Goal: Task Accomplishment & Management: Use online tool/utility

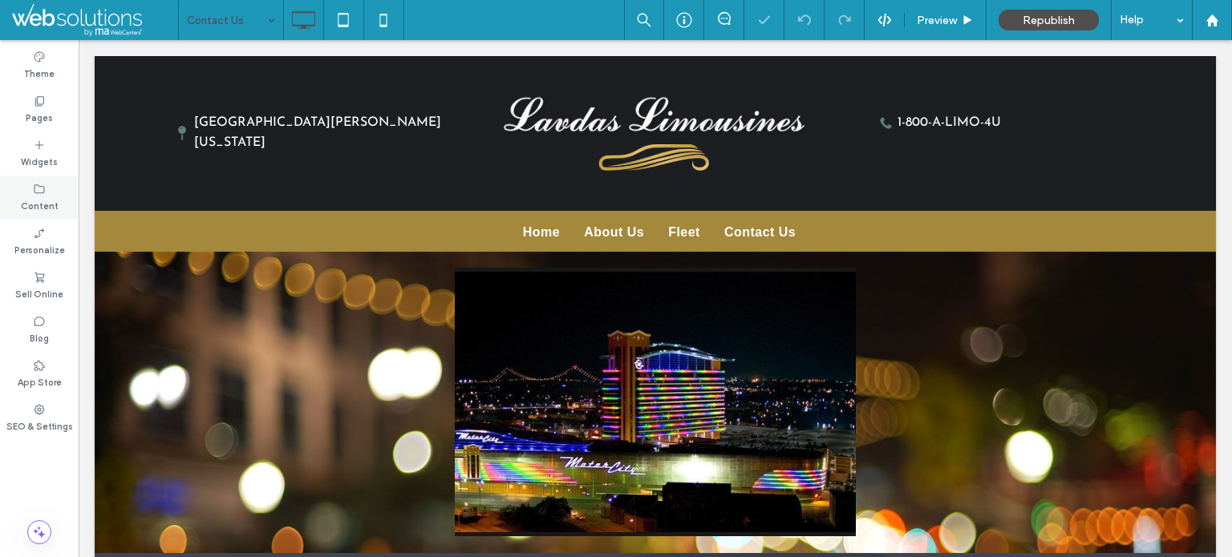
click at [45, 199] on label "Content" at bounding box center [40, 205] width 38 height 18
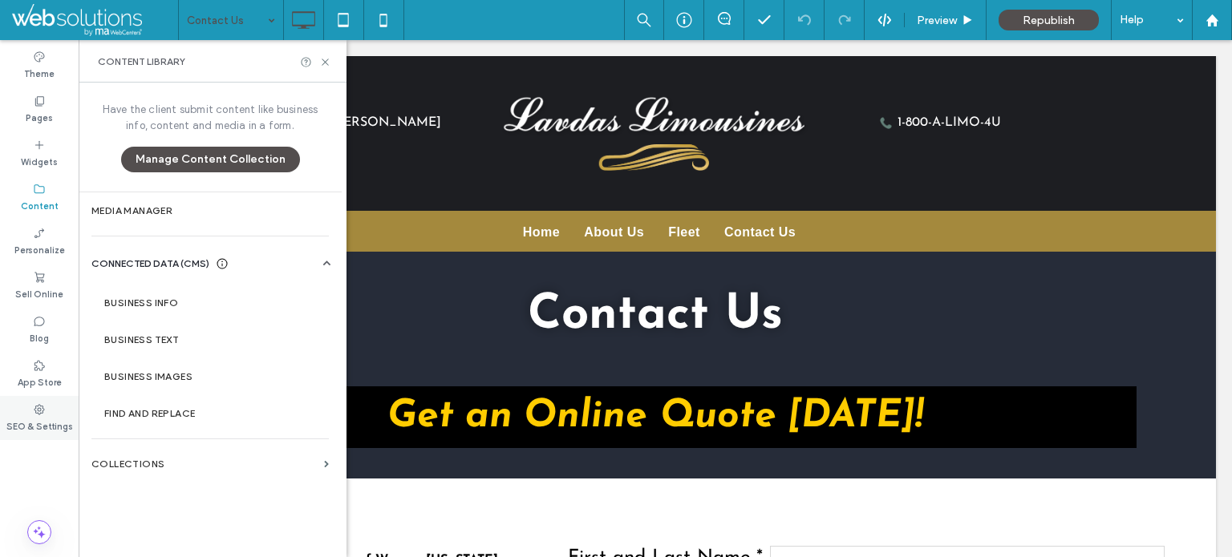
click at [29, 407] on div "SEO & Settings" at bounding box center [39, 418] width 79 height 44
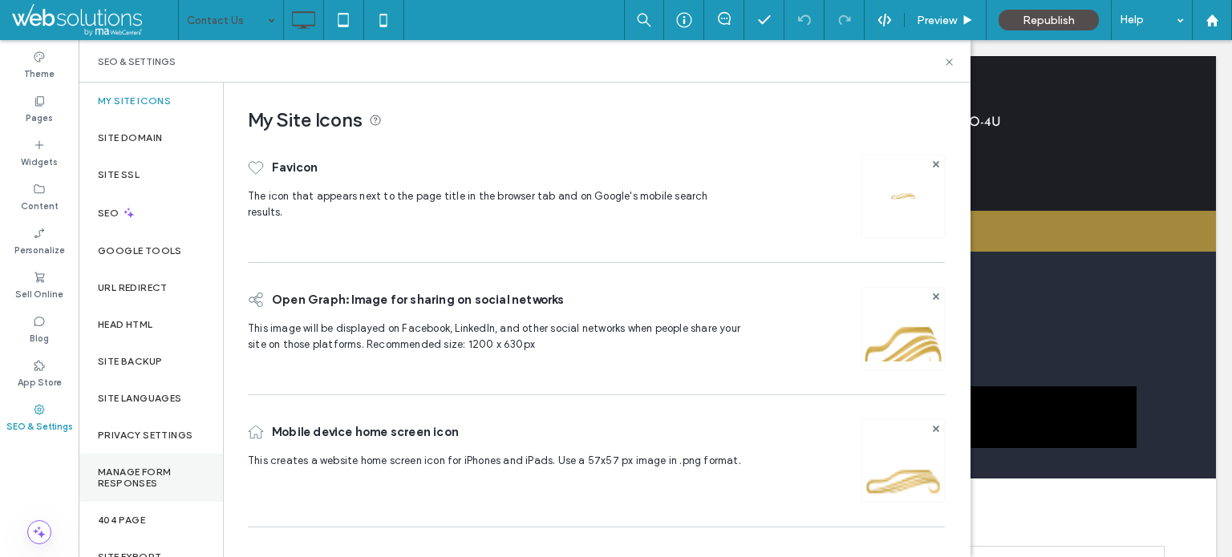
click at [144, 473] on label "Manage Form Responses" at bounding box center [151, 478] width 106 height 22
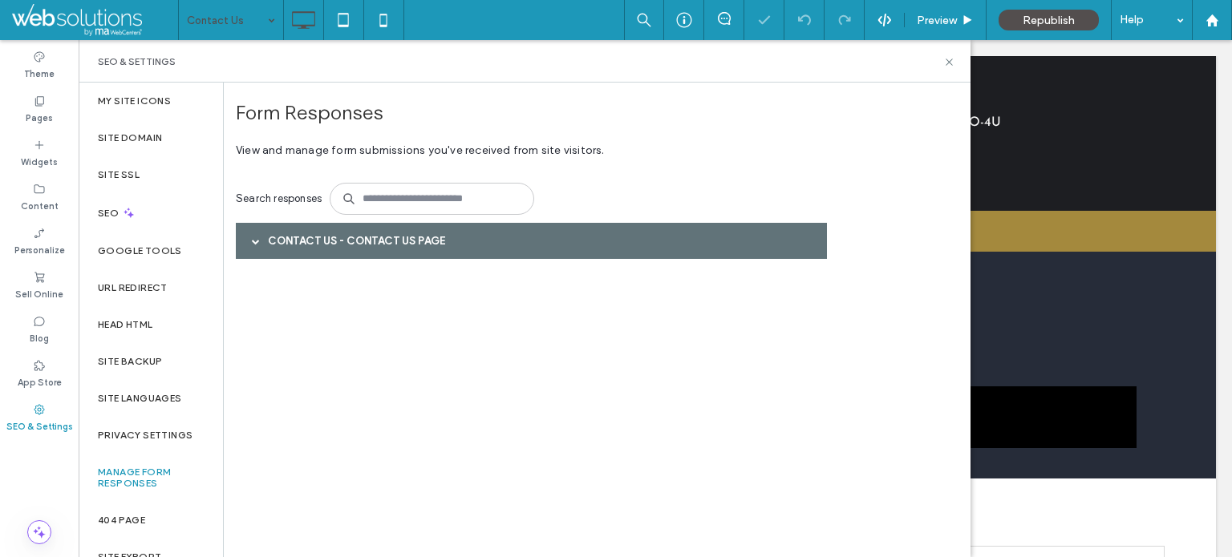
click at [313, 237] on div "Contact Us - Contact Us page" at bounding box center [531, 241] width 591 height 36
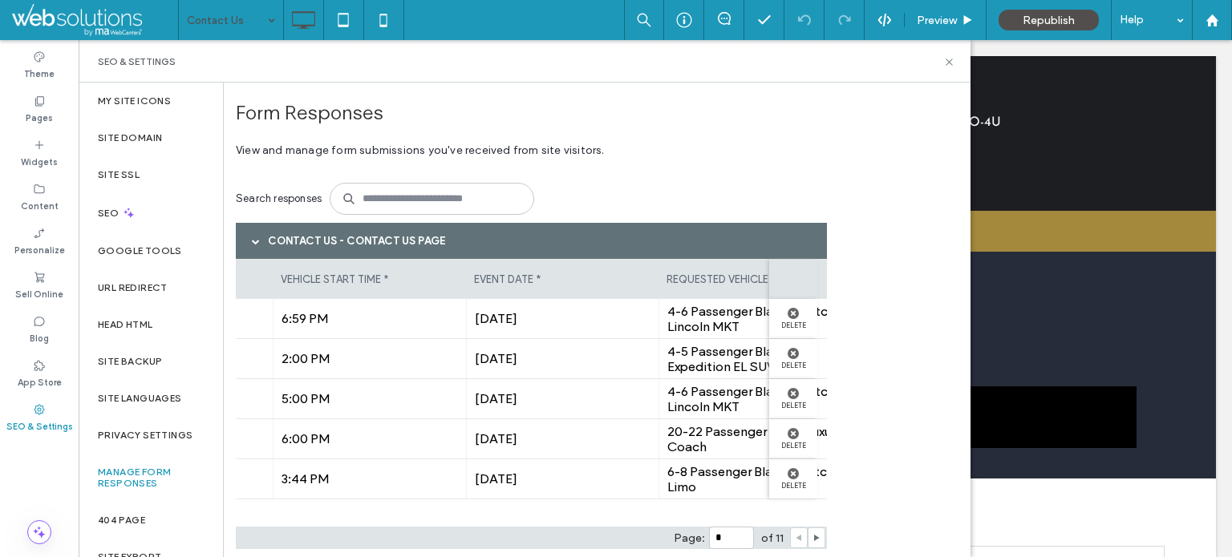
scroll to position [0, 2132]
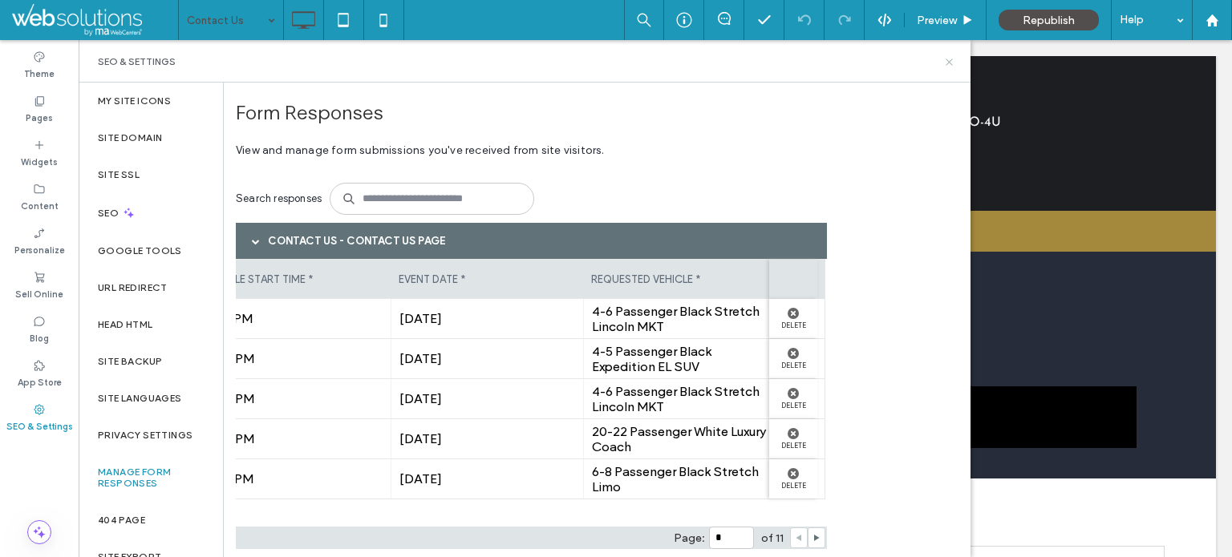
click at [949, 63] on icon at bounding box center [949, 62] width 12 height 12
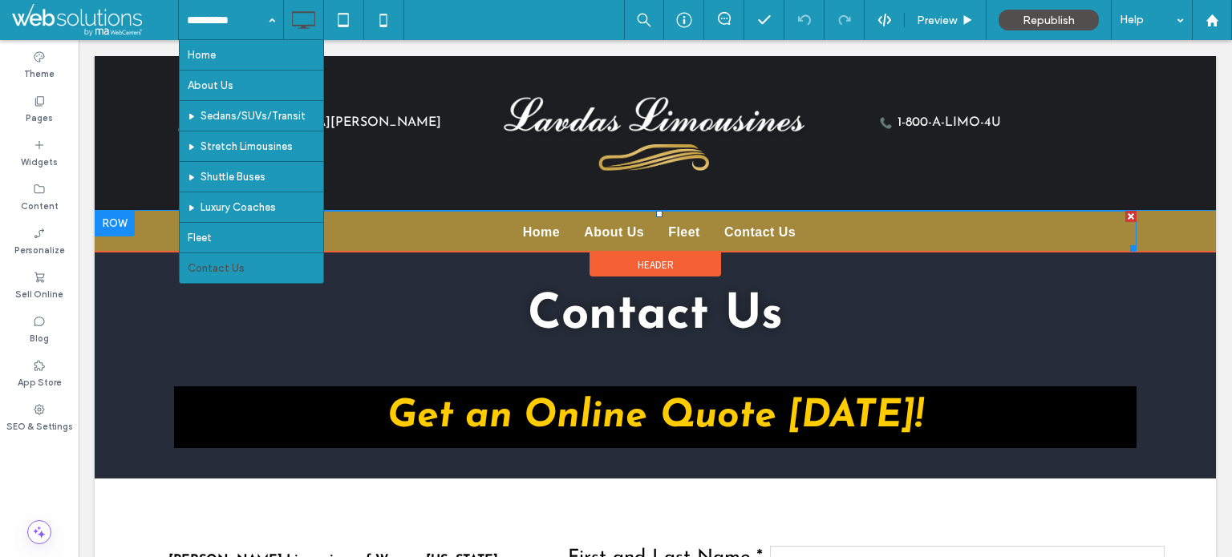
click at [754, 223] on span "Contact Us" at bounding box center [759, 232] width 71 height 19
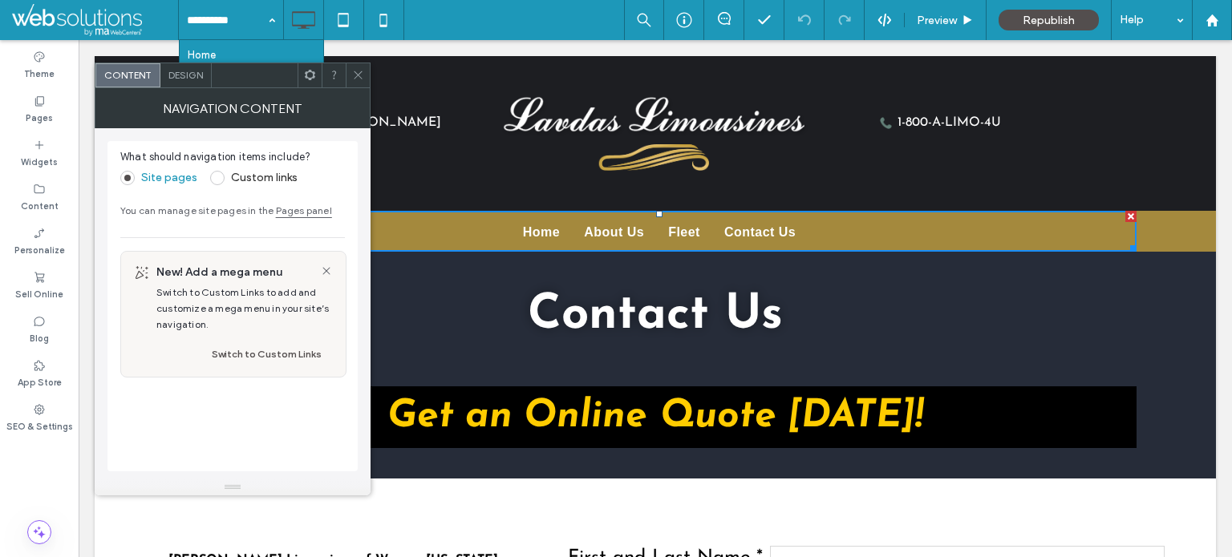
click at [353, 71] on icon at bounding box center [358, 75] width 12 height 12
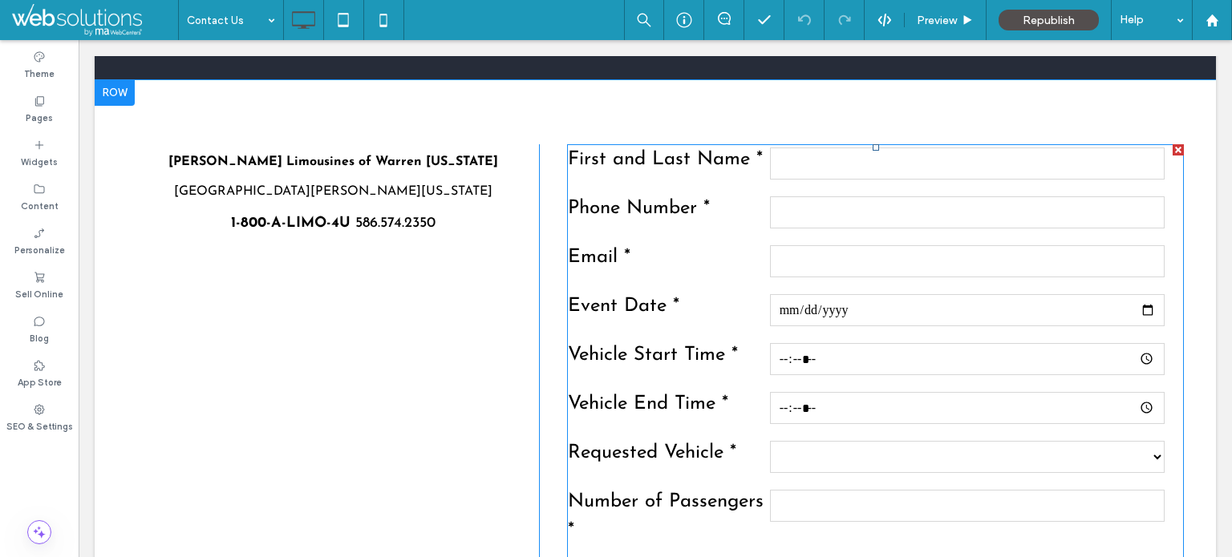
scroll to position [401, 0]
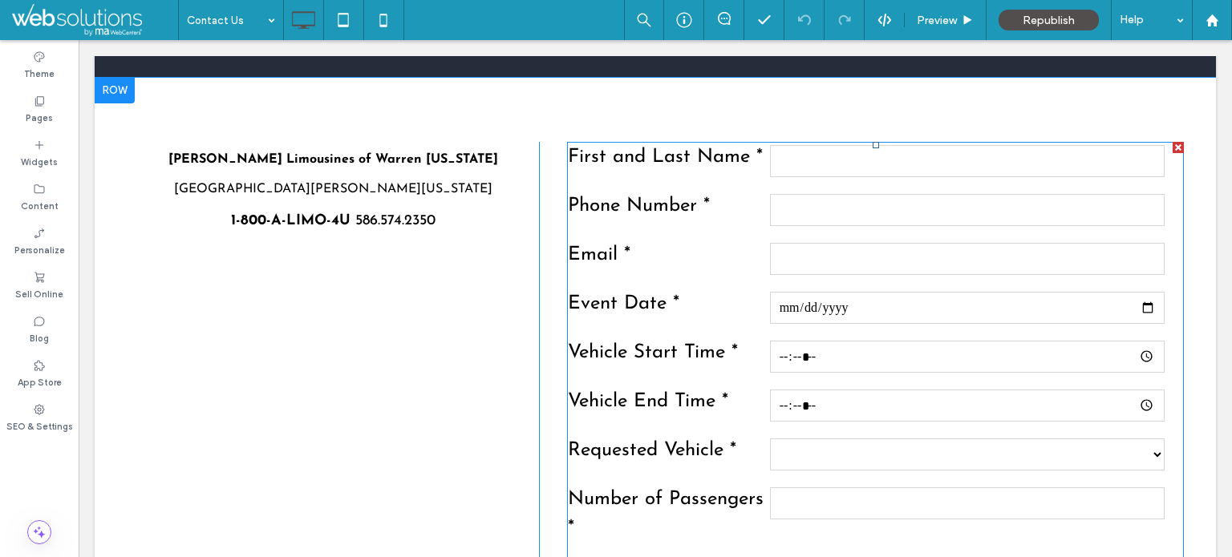
click at [850, 292] on input "date" at bounding box center [967, 308] width 395 height 32
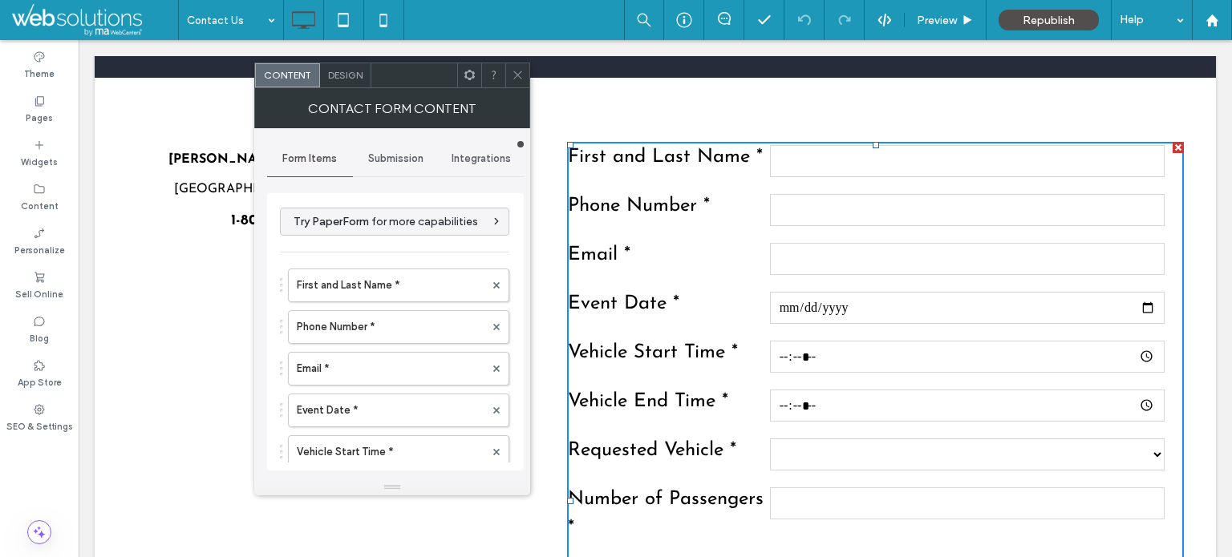
drag, startPoint x: 379, startPoint y: 160, endPoint x: 378, endPoint y: 175, distance: 15.3
click at [380, 160] on span "Submission" at bounding box center [395, 158] width 55 height 13
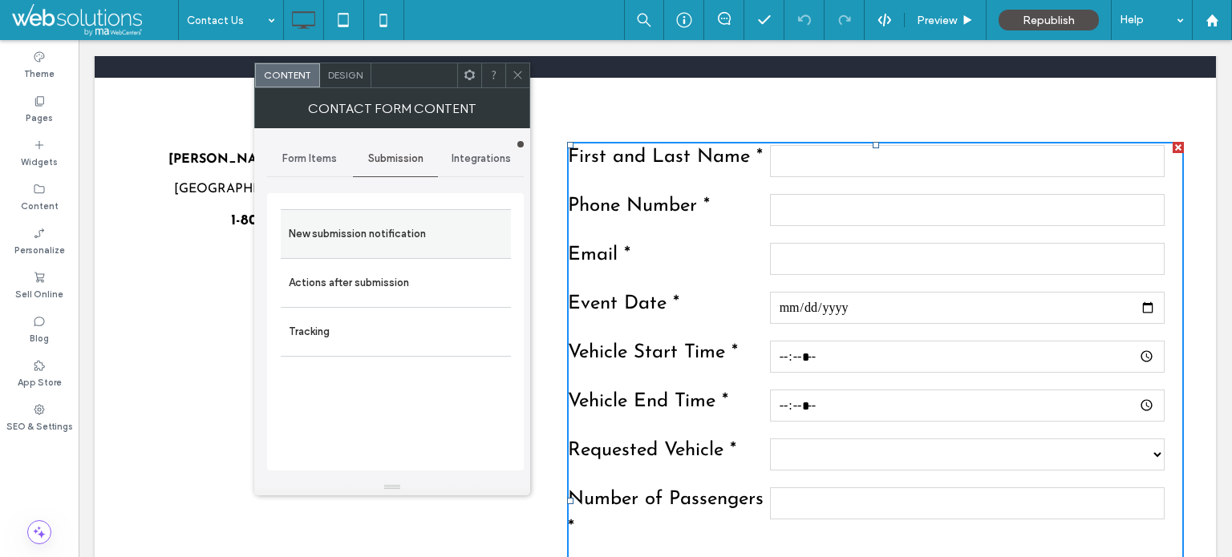
click at [361, 228] on label "New submission notification" at bounding box center [396, 234] width 214 height 32
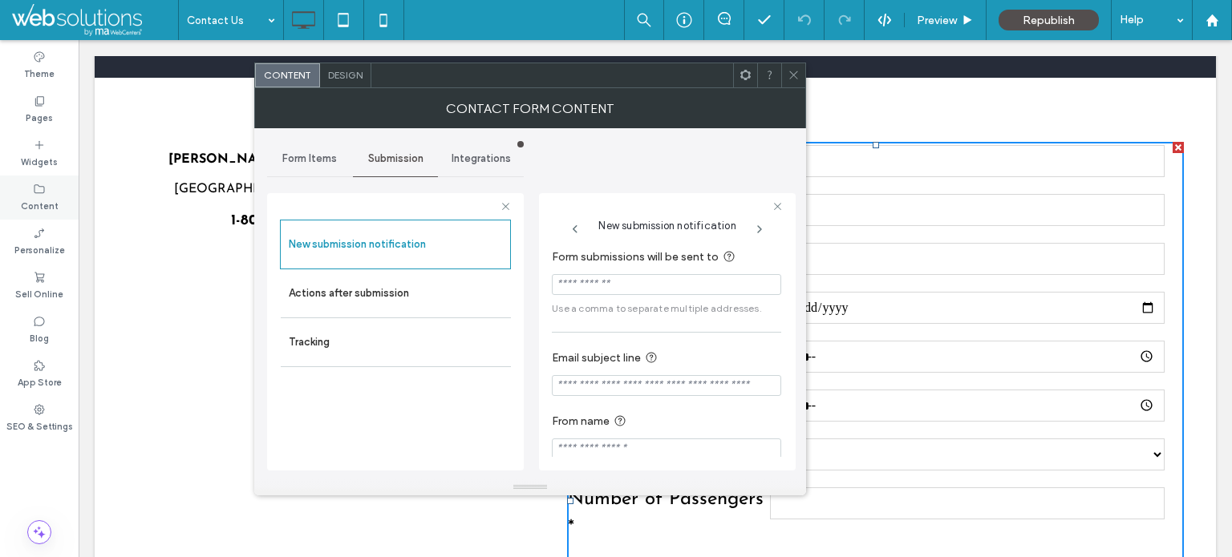
click at [38, 198] on label "Content" at bounding box center [40, 205] width 38 height 18
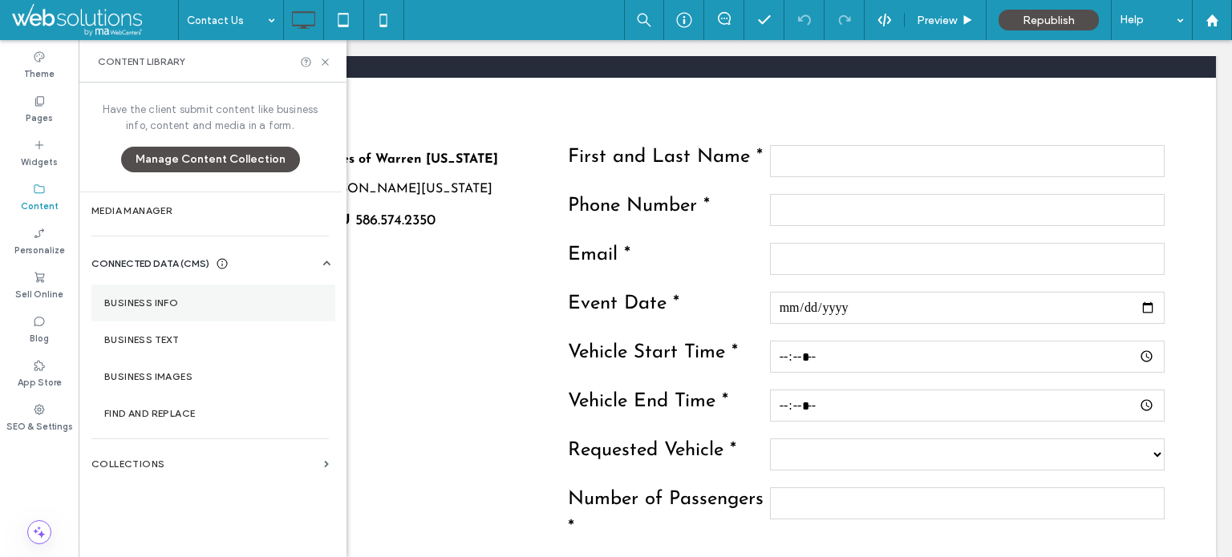
click at [144, 300] on label "Business Info" at bounding box center [213, 303] width 218 height 11
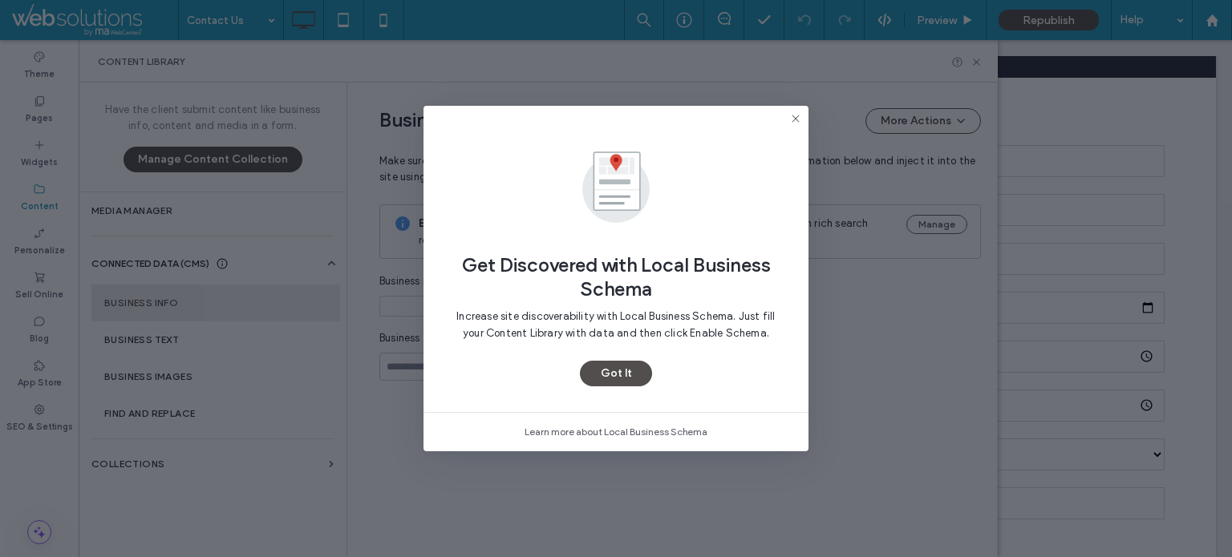
type input "**********"
drag, startPoint x: 622, startPoint y: 374, endPoint x: 605, endPoint y: 373, distance: 17.7
click at [623, 373] on button "Got It" at bounding box center [616, 374] width 72 height 26
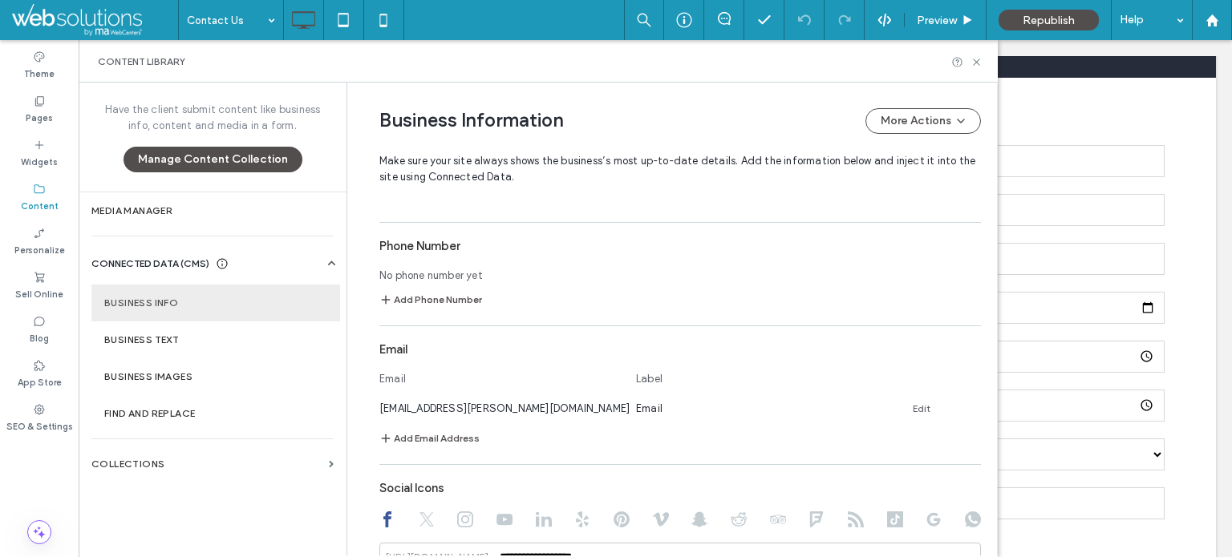
scroll to position [0, 0]
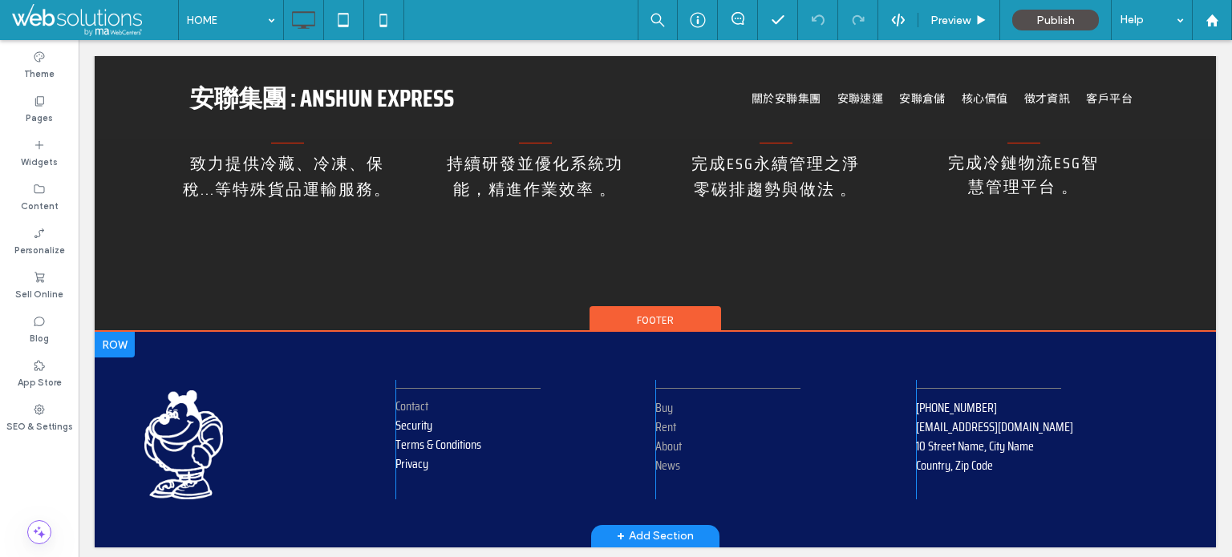
scroll to position [1450, 0]
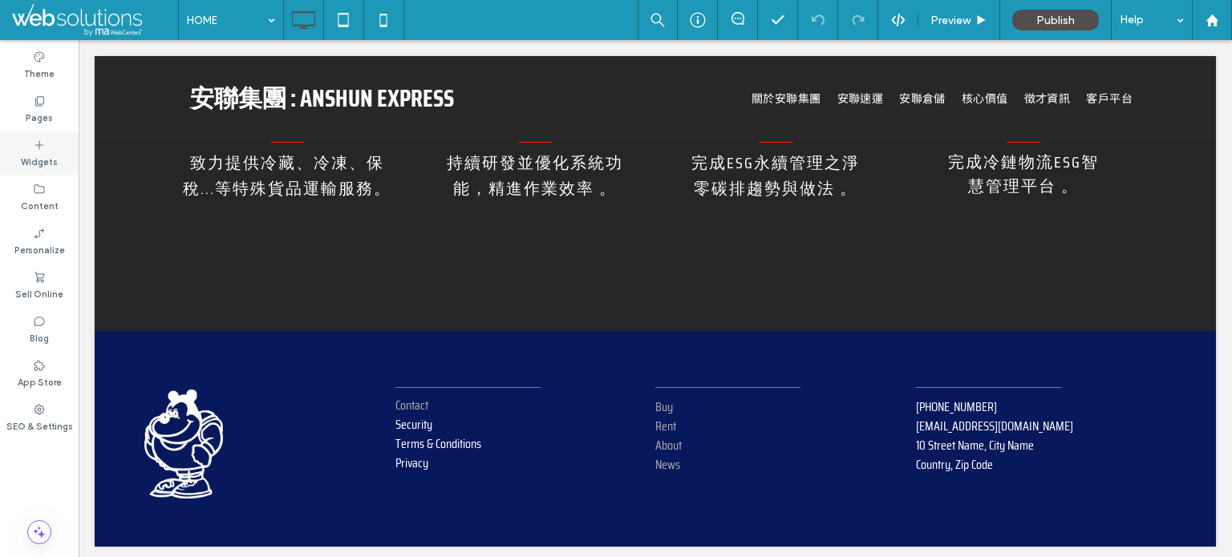
click at [37, 148] on icon at bounding box center [39, 145] width 13 height 13
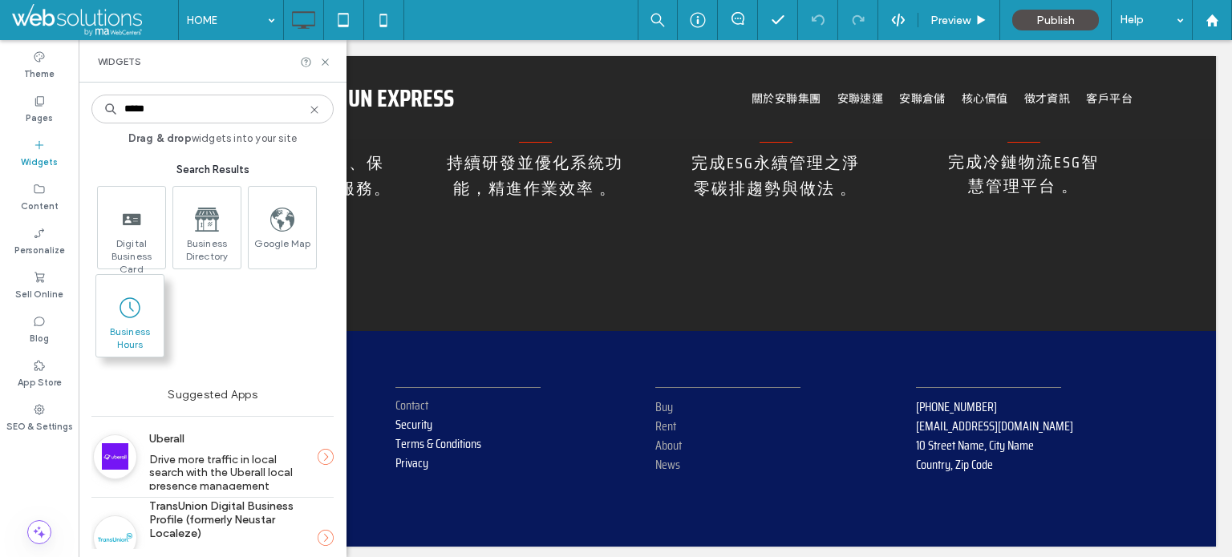
type input "*****"
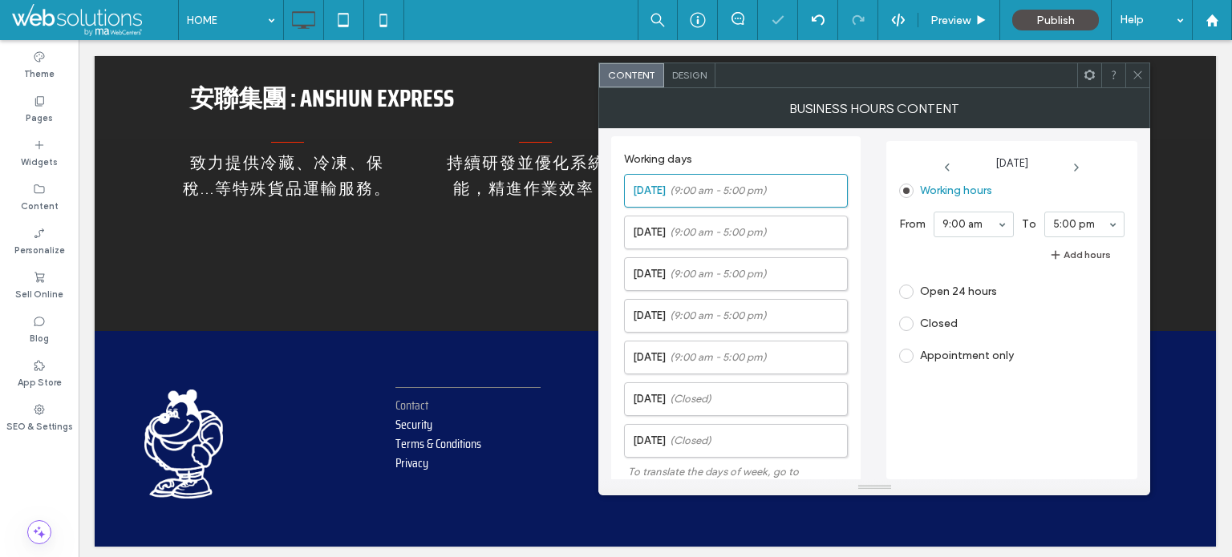
scroll to position [344, 0]
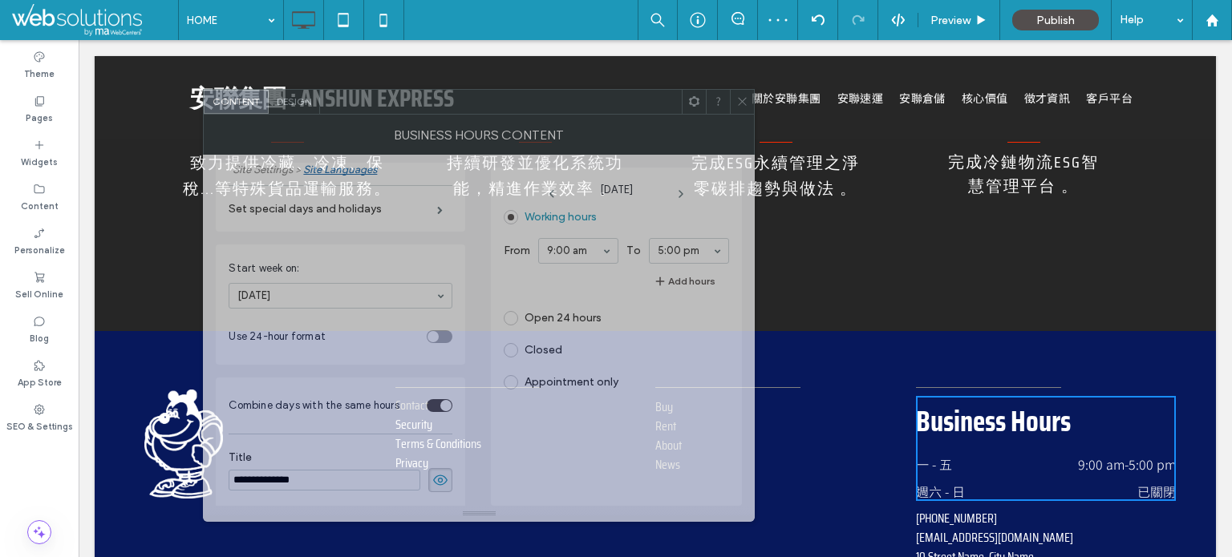
drag, startPoint x: 879, startPoint y: 79, endPoint x: 484, endPoint y: 106, distance: 396.2
click at [484, 106] on div at bounding box center [501, 102] width 362 height 24
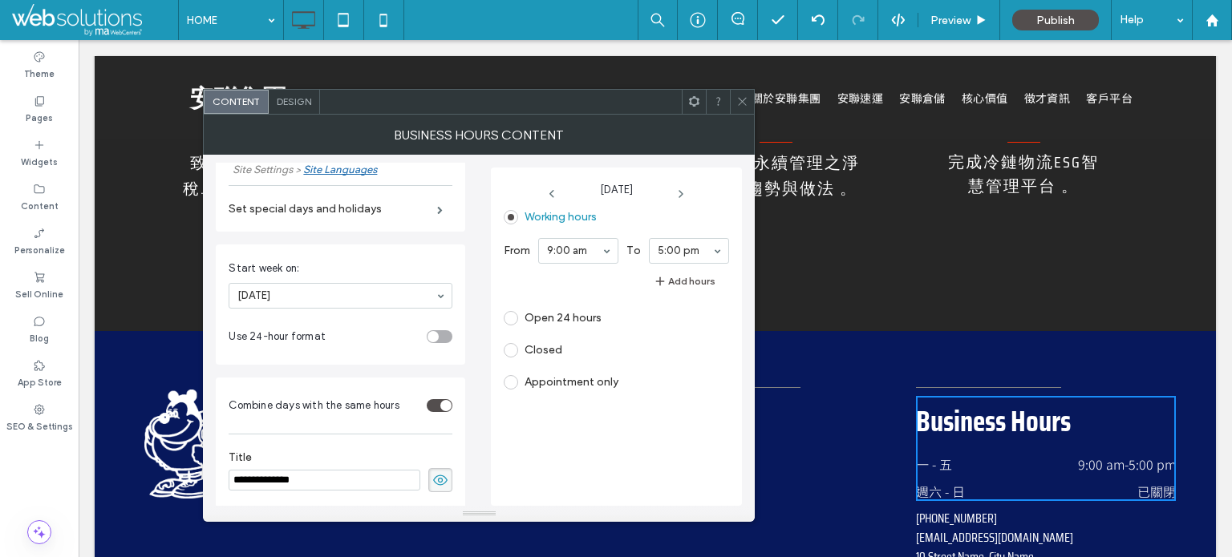
drag, startPoint x: 739, startPoint y: 102, endPoint x: 744, endPoint y: 115, distance: 14.7
click at [739, 101] on icon at bounding box center [742, 101] width 12 height 12
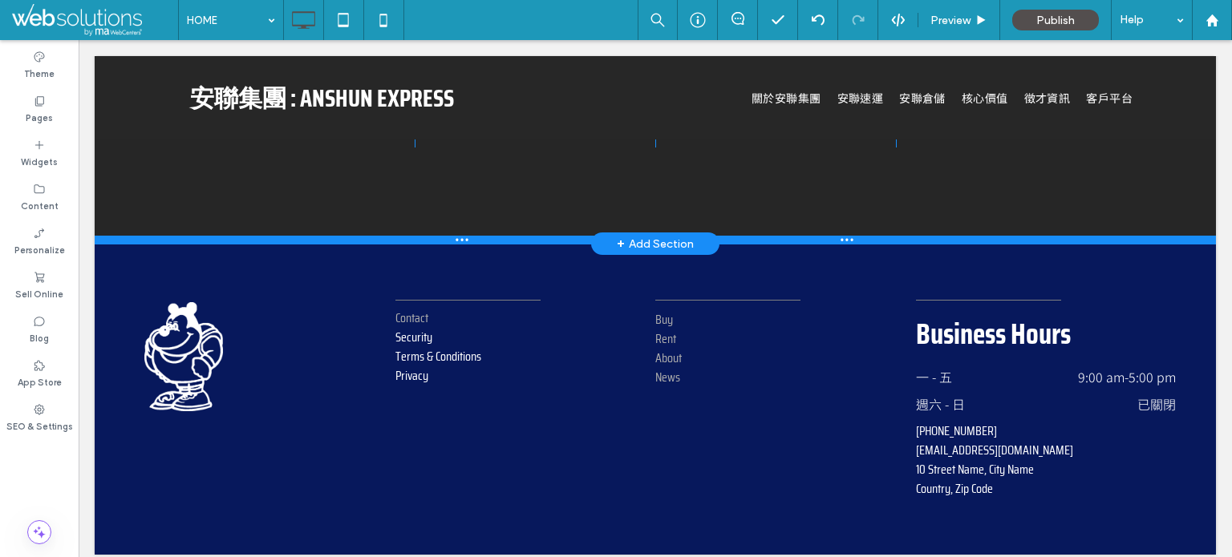
scroll to position [1545, 0]
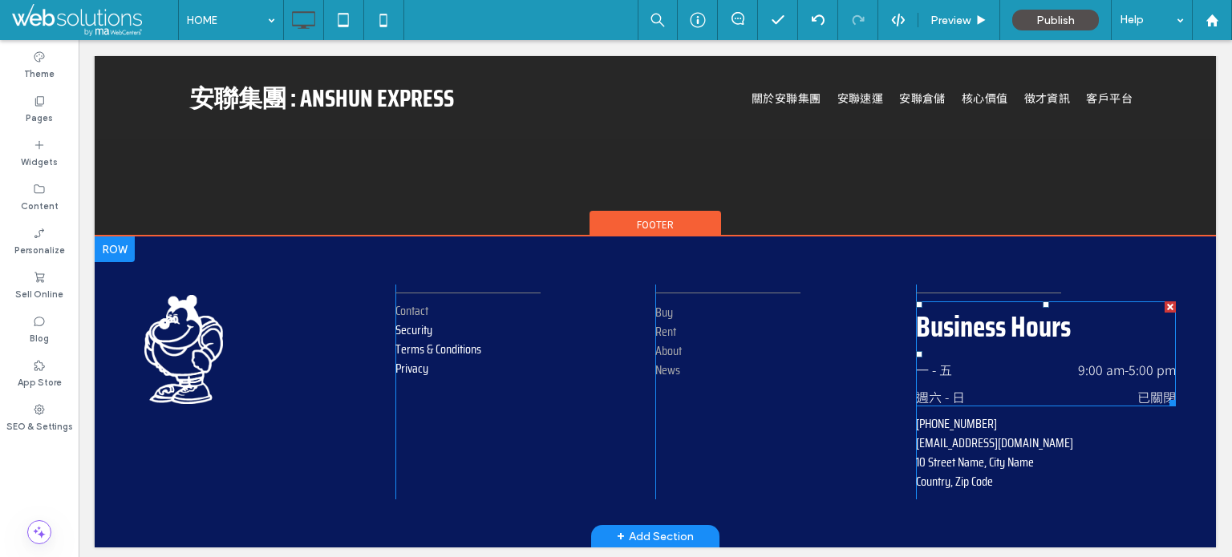
click at [1007, 336] on h3 "Business Hours" at bounding box center [1046, 327] width 261 height 51
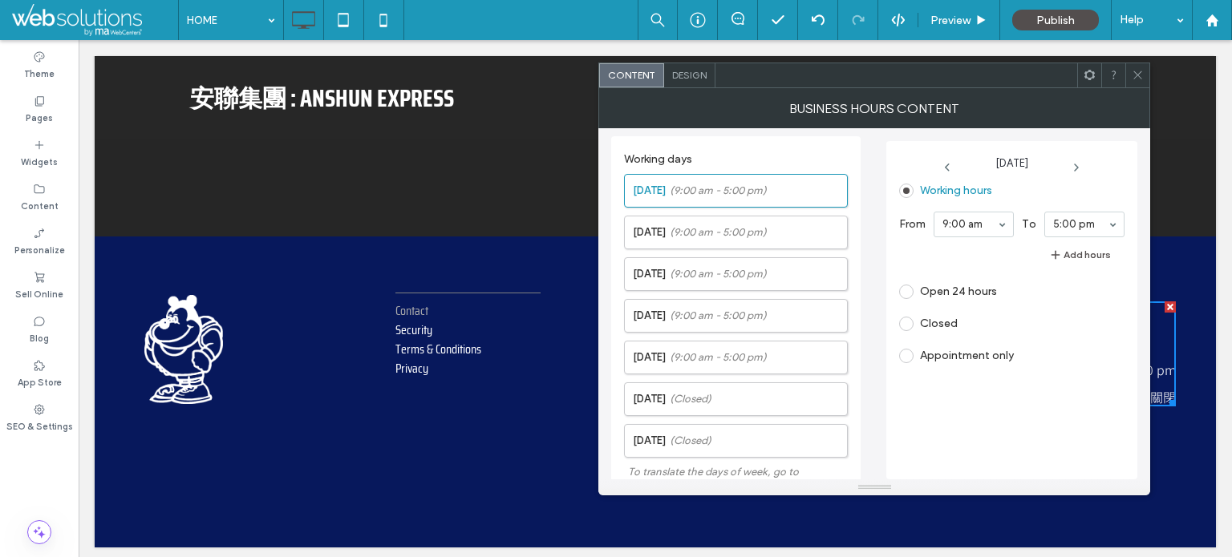
scroll to position [344, 0]
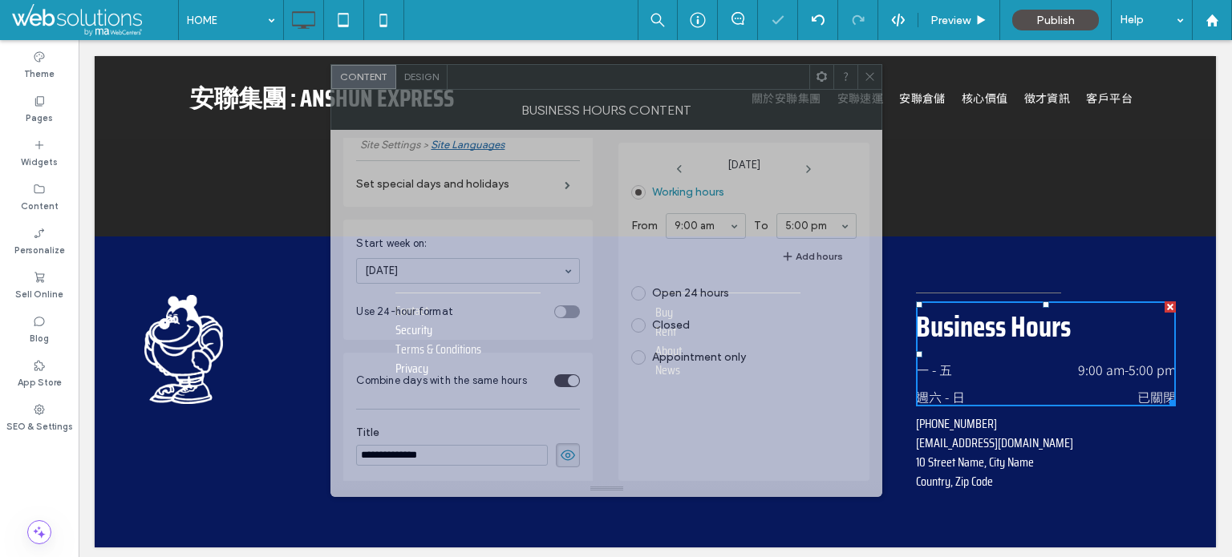
drag, startPoint x: 973, startPoint y: 71, endPoint x: 726, endPoint y: 73, distance: 247.0
click at [726, 73] on div at bounding box center [628, 77] width 362 height 24
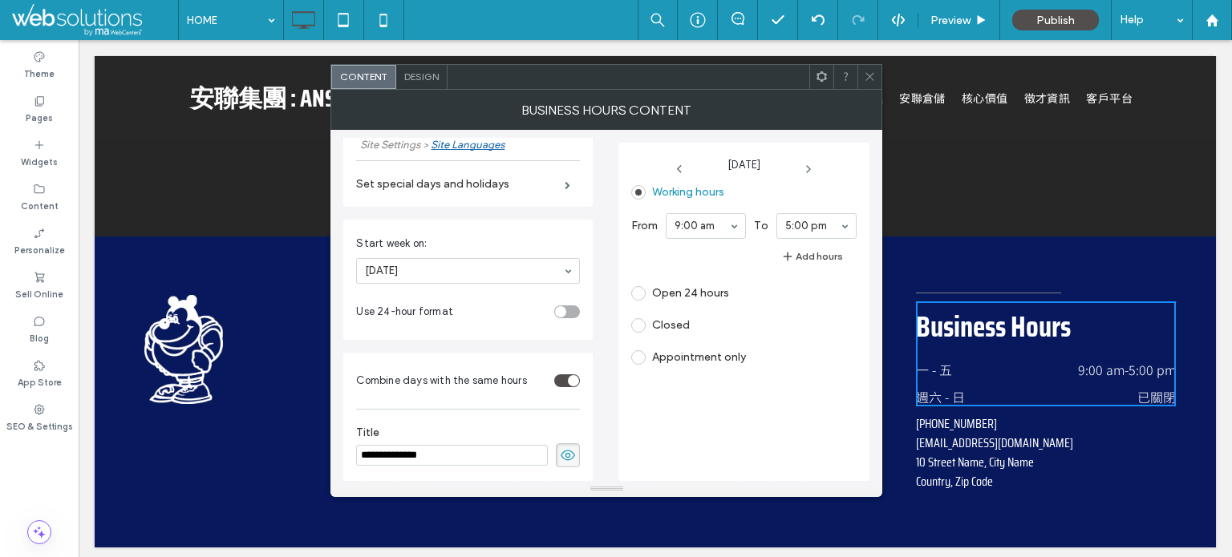
click at [877, 81] on div at bounding box center [869, 77] width 24 height 24
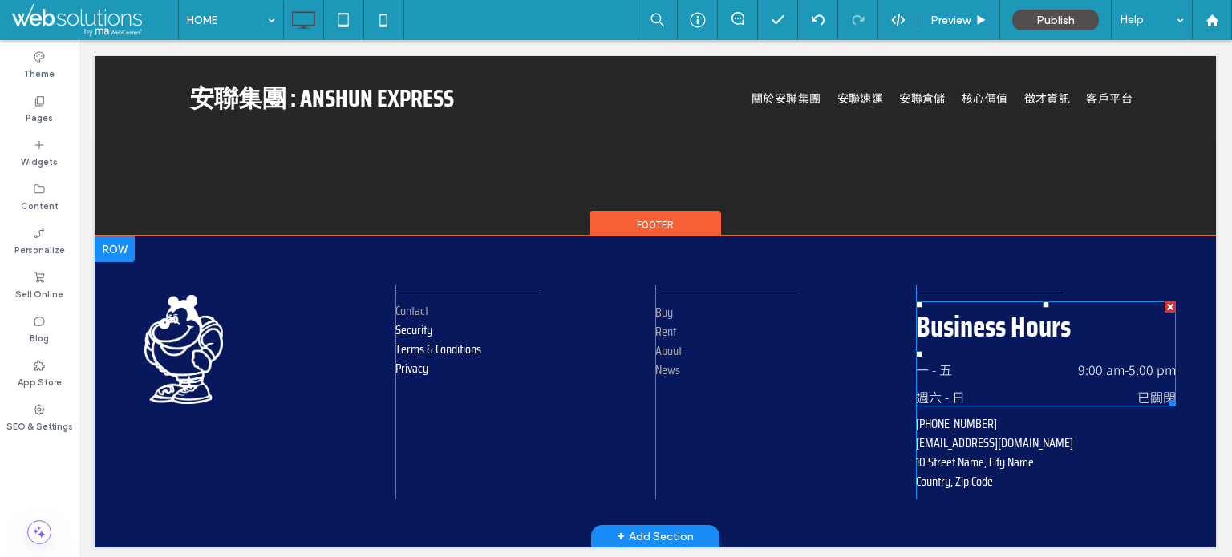
drag, startPoint x: 1160, startPoint y: 300, endPoint x: 1188, endPoint y: 358, distance: 64.2
click at [1164, 302] on div at bounding box center [1169, 307] width 11 height 11
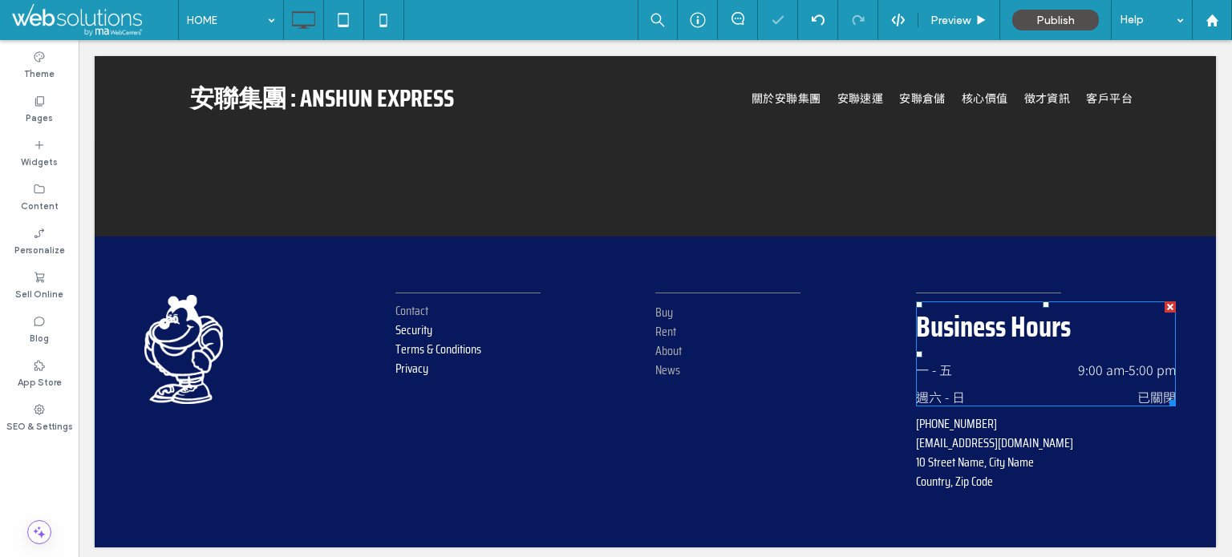
scroll to position [1450, 0]
